Goal: Navigation & Orientation: Find specific page/section

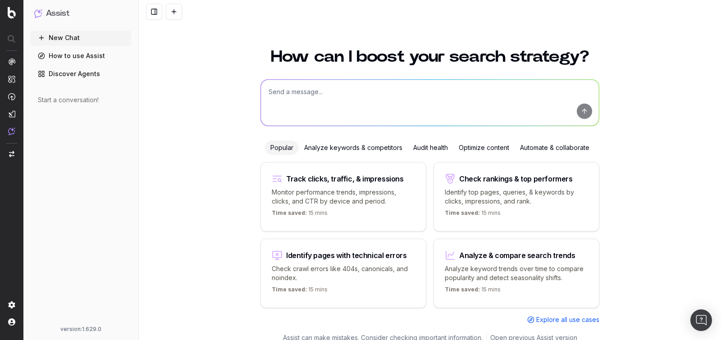
scroll to position [1, 0]
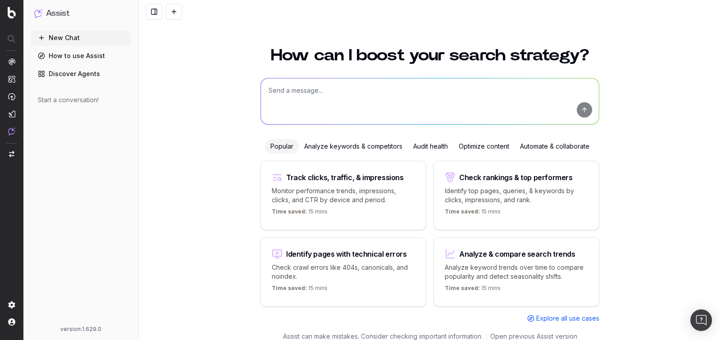
click at [224, 86] on div "How can I boost your search strategy? Popular Analyze keywords & competitors Au…" at bounding box center [430, 193] width 583 height 312
